Goal: Transaction & Acquisition: Subscribe to service/newsletter

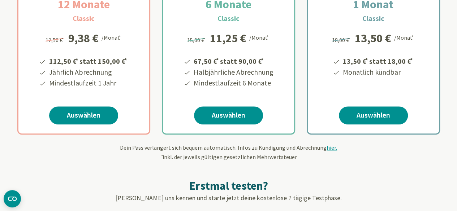
scroll to position [179, 0]
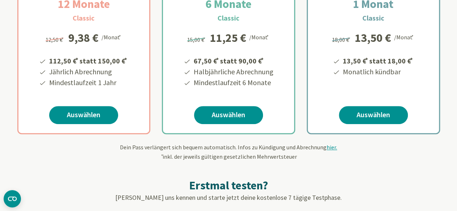
click at [331, 149] on span "hier." at bounding box center [331, 147] width 10 height 7
click at [327, 146] on span "hier." at bounding box center [331, 147] width 10 height 7
click at [350, 169] on div "Erstmal testen? Lerne uns kennen und starte jetzt deine kostenlose 7 tägige Tes…" at bounding box center [228, 195] width 422 height 68
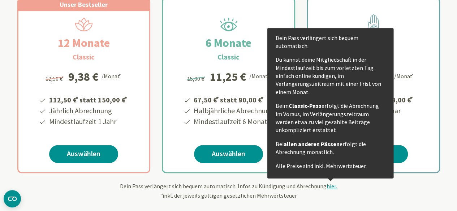
scroll to position [140, 0]
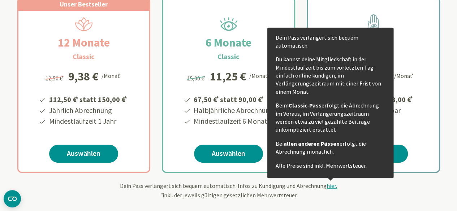
click at [331, 184] on span "hier." at bounding box center [331, 185] width 10 height 7
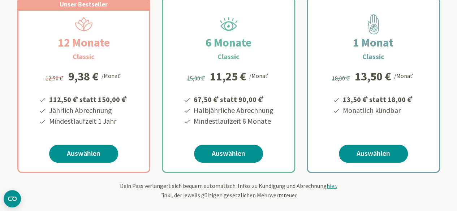
click at [330, 187] on span "hier." at bounding box center [331, 185] width 10 height 7
click at [53, 186] on div "Dein Pass verlängert sich bequem automatisch. Infos zu Kündigung und Abrechnung…" at bounding box center [228, 191] width 422 height 18
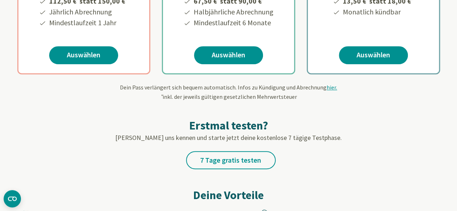
scroll to position [240, 0]
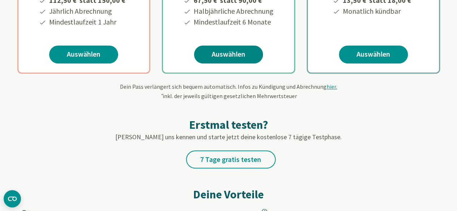
click at [208, 48] on link "Auswählen" at bounding box center [228, 54] width 69 height 18
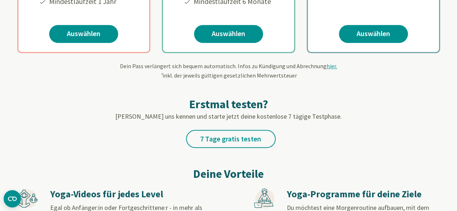
scroll to position [261, 0]
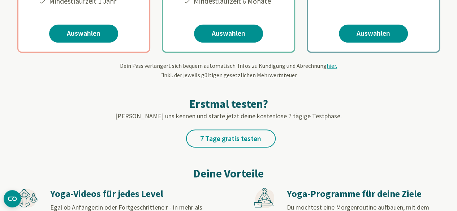
click at [373, 135] on div "Erstmal testen? Lerne uns kennen und starte jetzt deine kostenlose 7 tägige Tes…" at bounding box center [228, 113] width 422 height 68
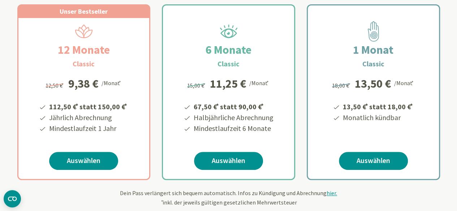
scroll to position [134, 0]
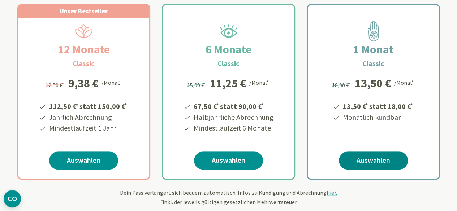
click at [371, 161] on link "Auswählen" at bounding box center [373, 161] width 69 height 18
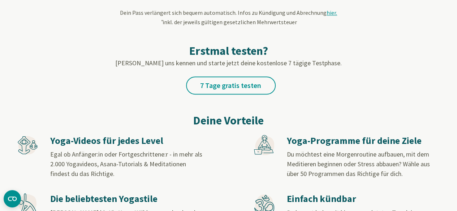
scroll to position [315, 0]
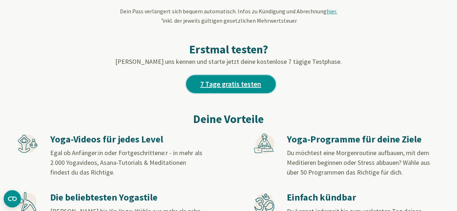
click at [242, 83] on link "7 Tage gratis testen" at bounding box center [231, 84] width 90 height 18
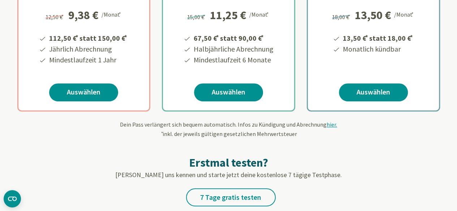
scroll to position [202, 0]
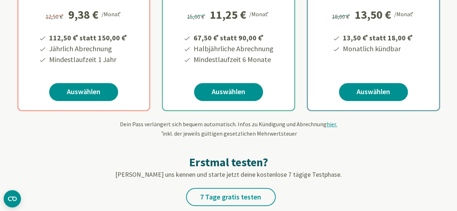
drag, startPoint x: 300, startPoint y: 131, endPoint x: 158, endPoint y: 136, distance: 141.6
click at [158, 136] on div "Dein Pass verlängert sich bequem automatisch. Infos zu Kündigung und Abrechnung…" at bounding box center [228, 129] width 422 height 18
copy span "* inkl. der jeweils gültigen gesetzlichen Mehrwertsteuer"
